Goal: Task Accomplishment & Management: Manage account settings

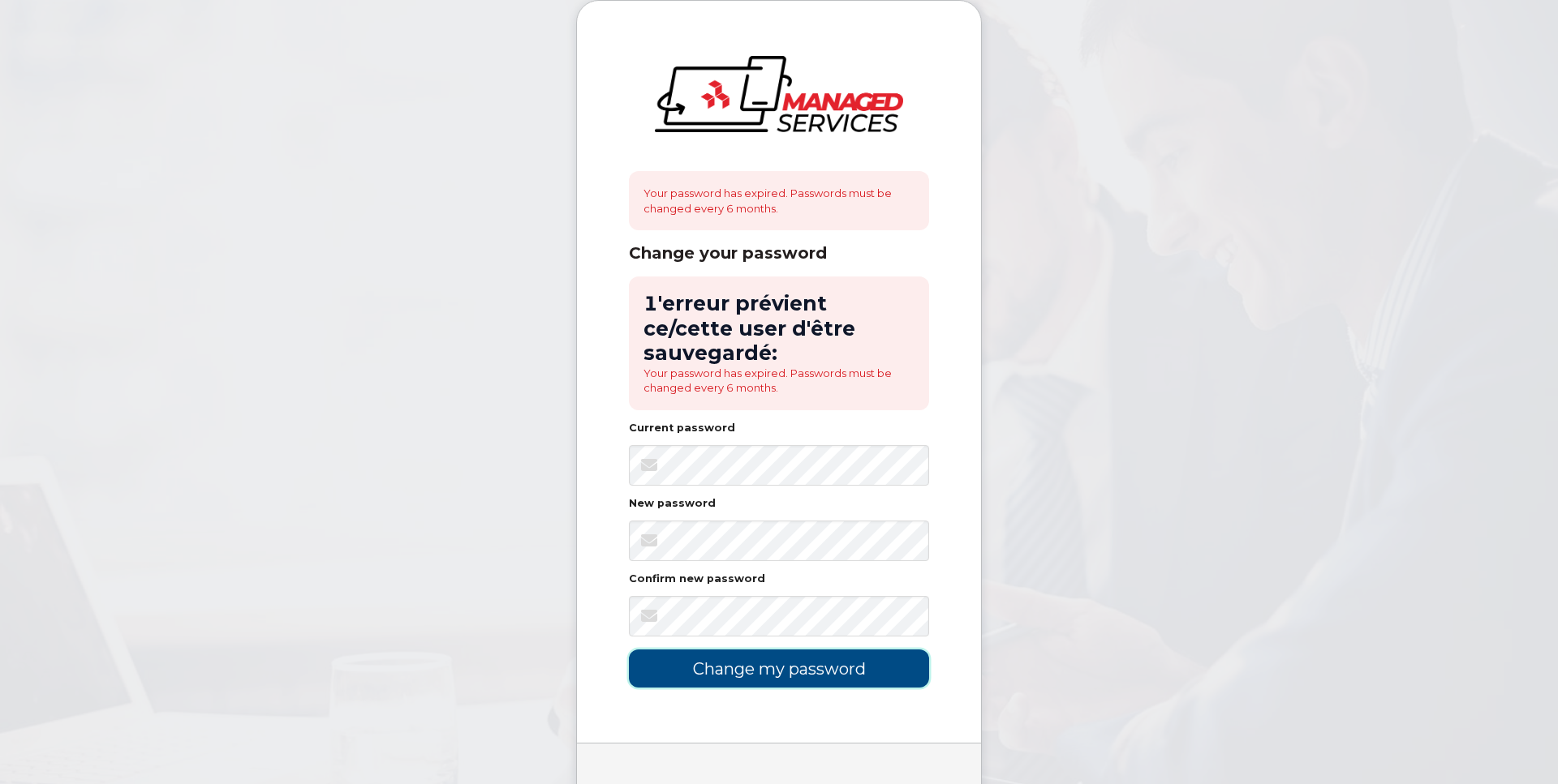
click at [783, 651] on input "Change my password" at bounding box center [779, 669] width 300 height 38
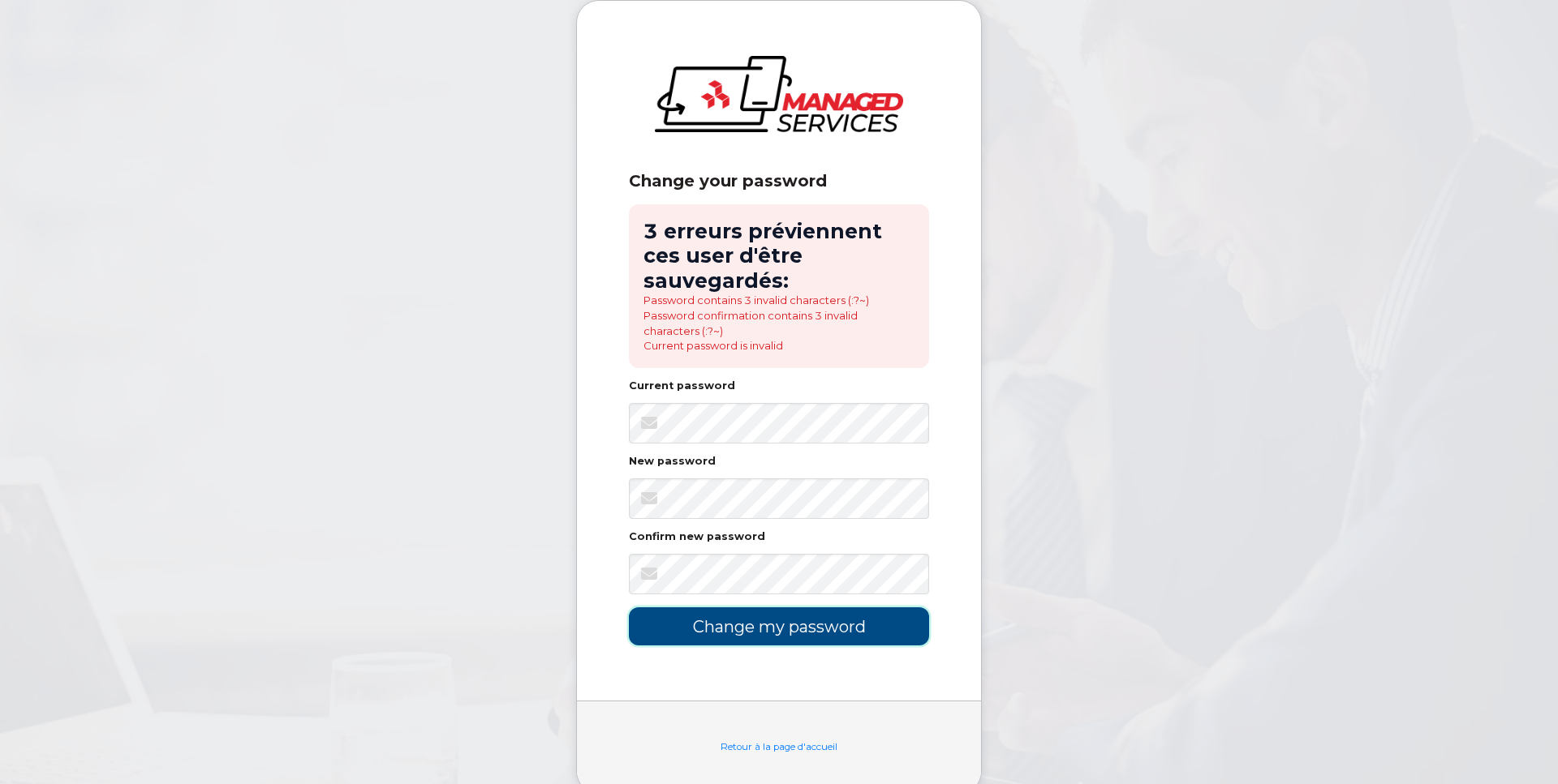
click at [774, 629] on input "Change my password" at bounding box center [779, 626] width 300 height 38
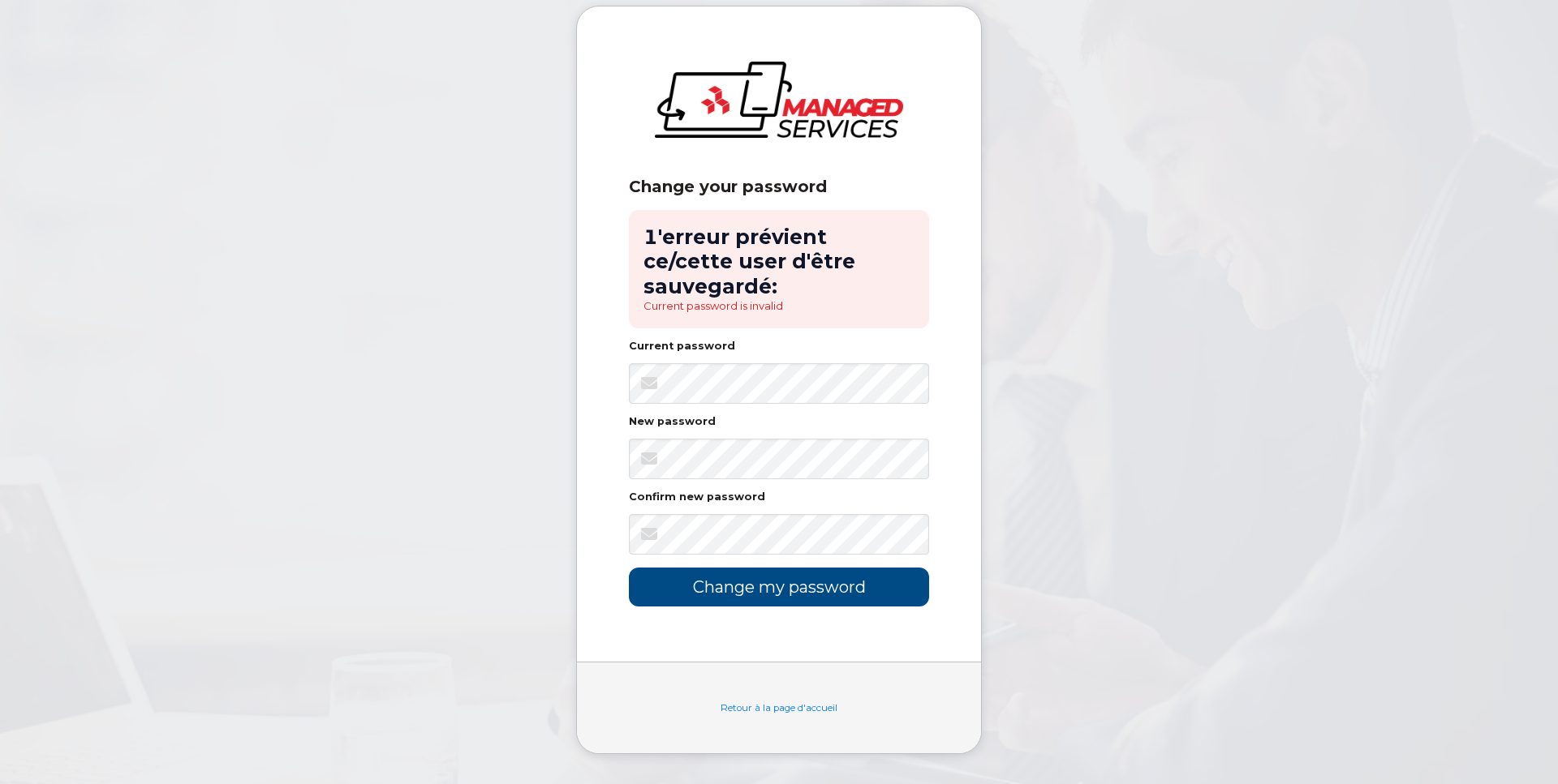
click at [227, 115] on body "Change your password 1'erreur prévient ce/cette user d'être sauvegardé: Current…" at bounding box center [779, 392] width 1558 height 784
click at [723, 580] on input "Change my password" at bounding box center [779, 587] width 300 height 38
click at [790, 570] on input "Change my password" at bounding box center [779, 587] width 300 height 38
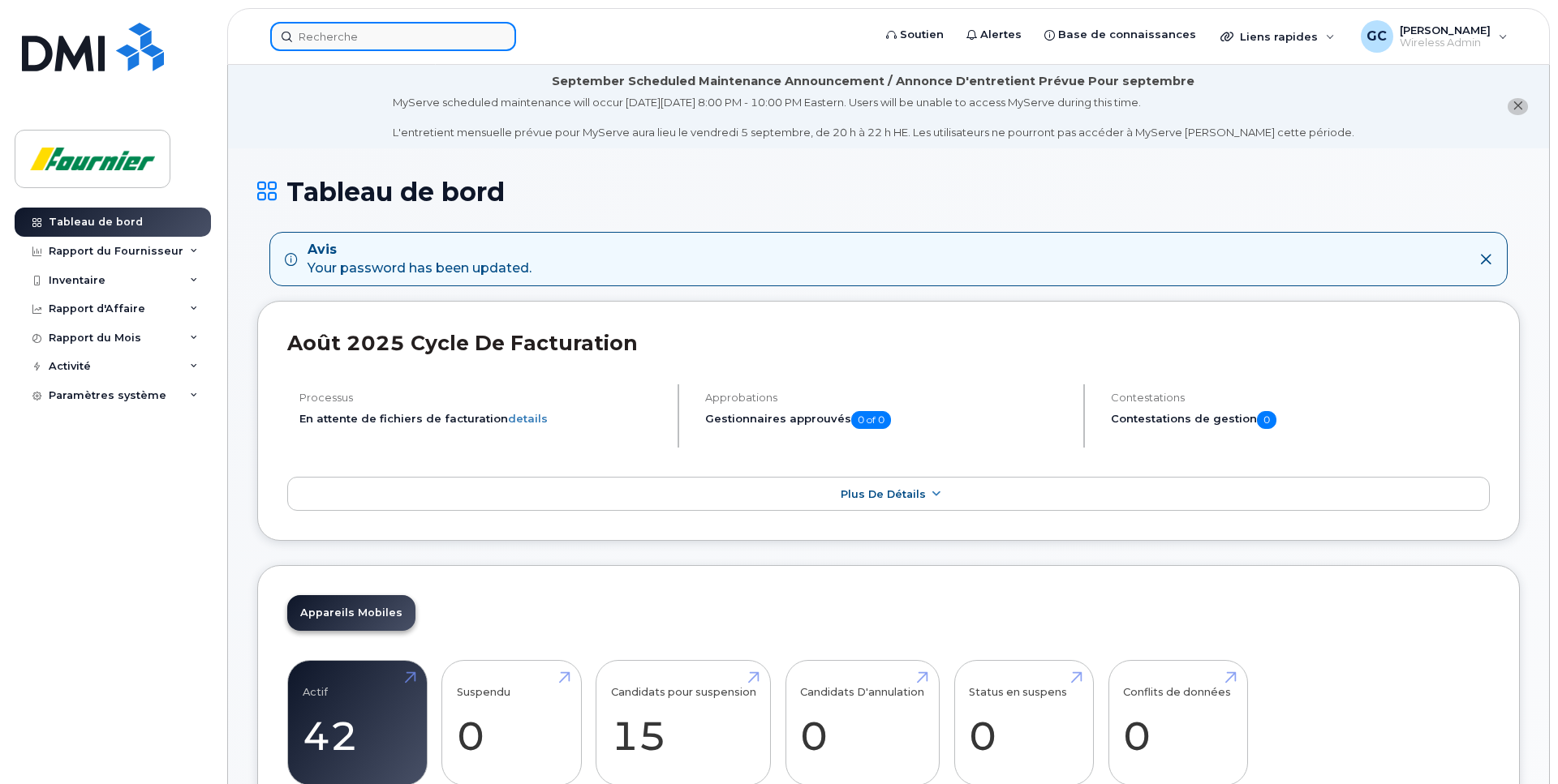
click at [426, 33] on input at bounding box center [393, 37] width 246 height 29
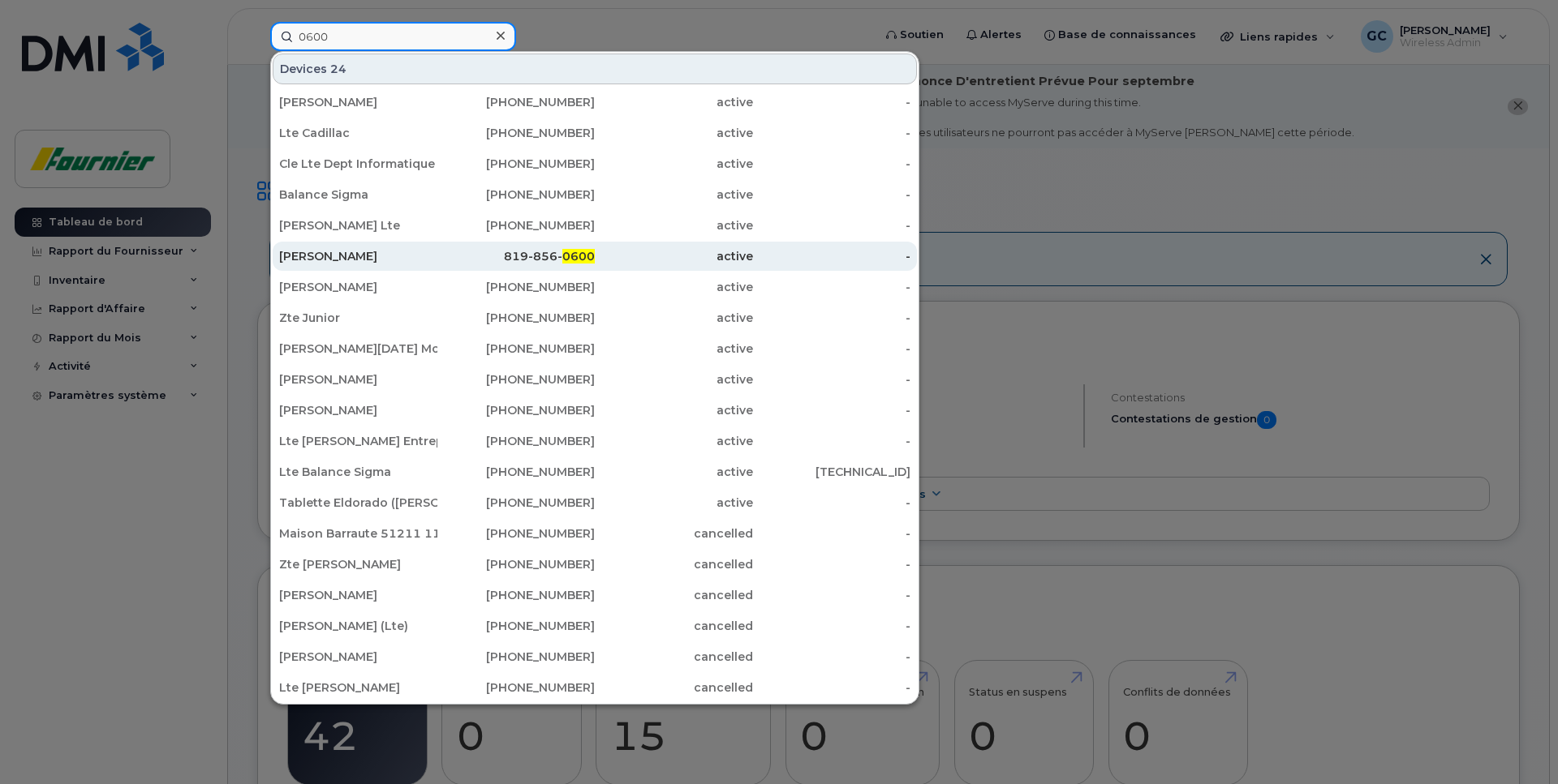
type input "0600"
click at [340, 252] on div "[PERSON_NAME]" at bounding box center [358, 256] width 158 height 16
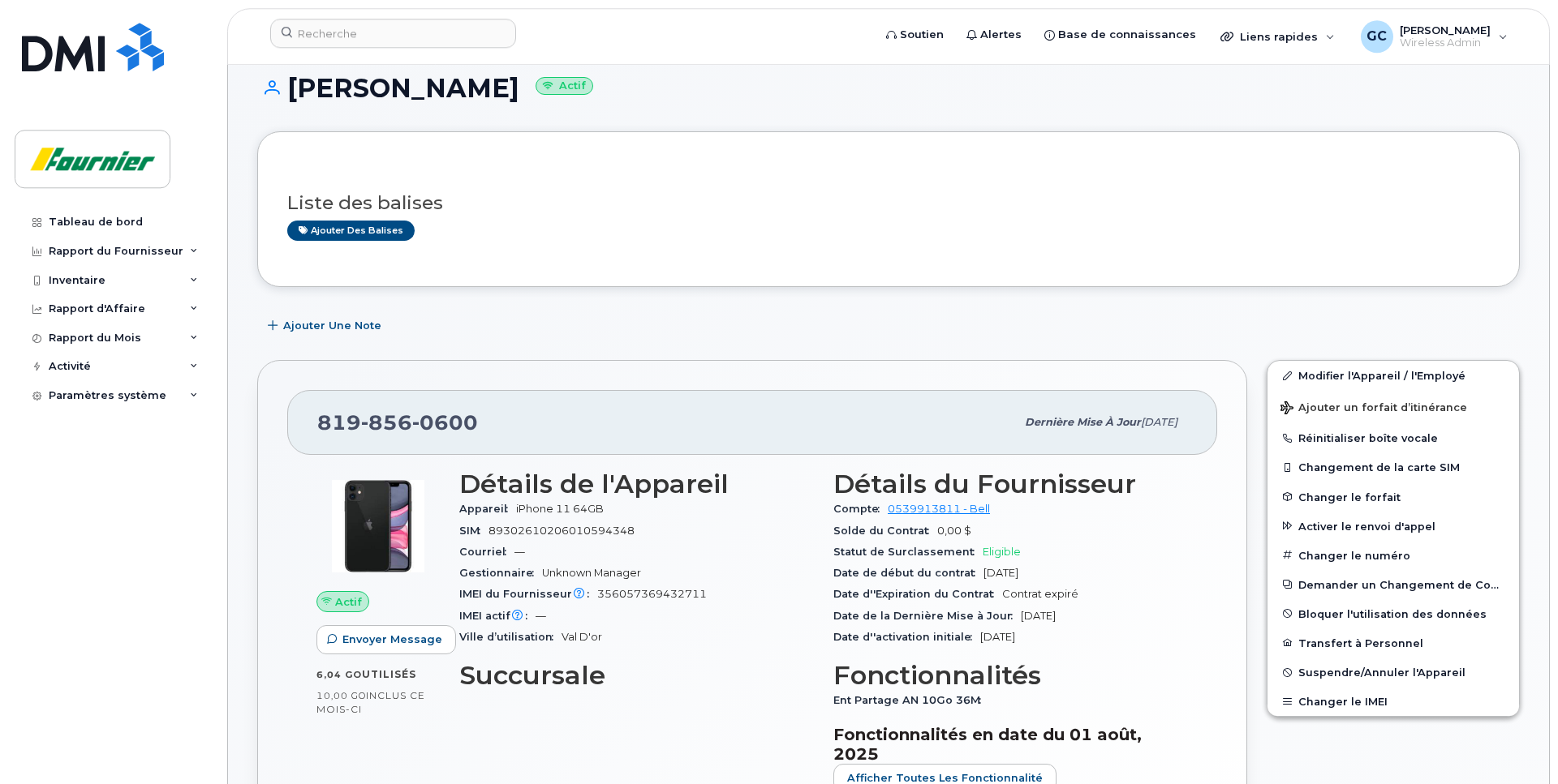
scroll to position [248, 0]
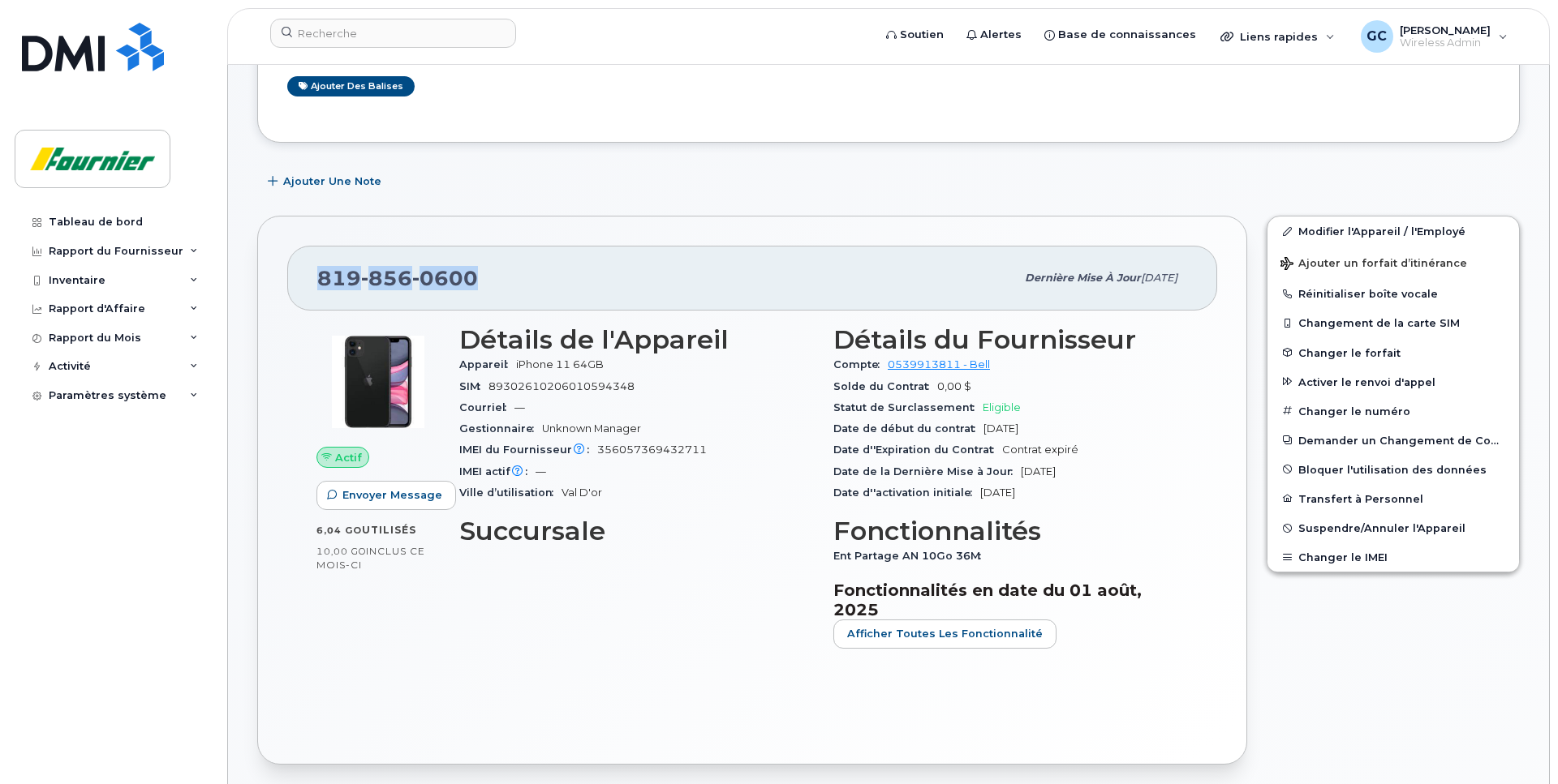
drag, startPoint x: 505, startPoint y: 275, endPoint x: 285, endPoint y: 279, distance: 220.0
click at [285, 279] on div "819 856 0600 Dernière mise à jour 14 juil., 2025 Actif Envoyer Message 6,04 Go …" at bounding box center [753, 489] width 990 height 549
click at [528, 277] on div "819 856 0600" at bounding box center [666, 277] width 698 height 34
